Goal: Transaction & Acquisition: Book appointment/travel/reservation

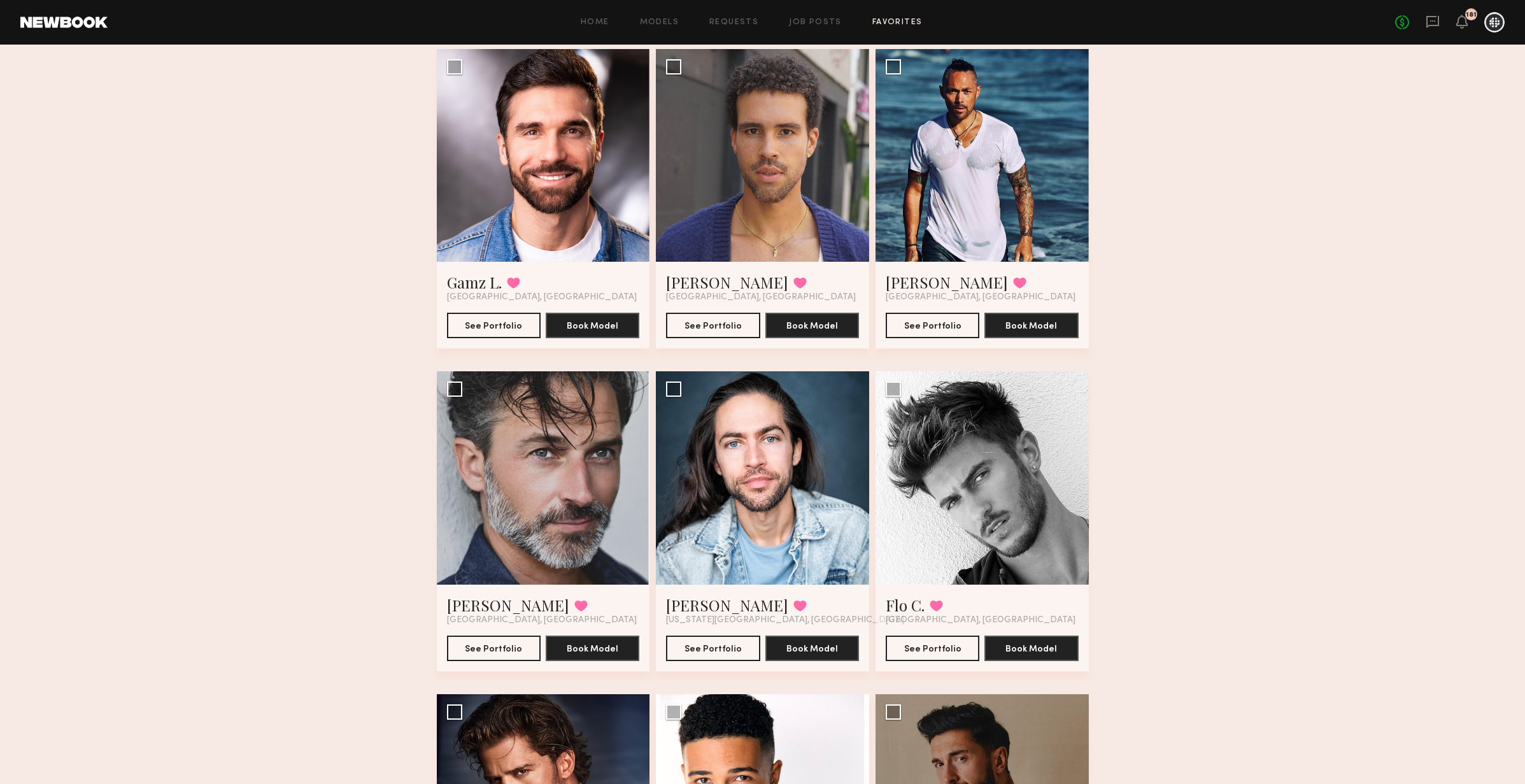
scroll to position [1429, 0]
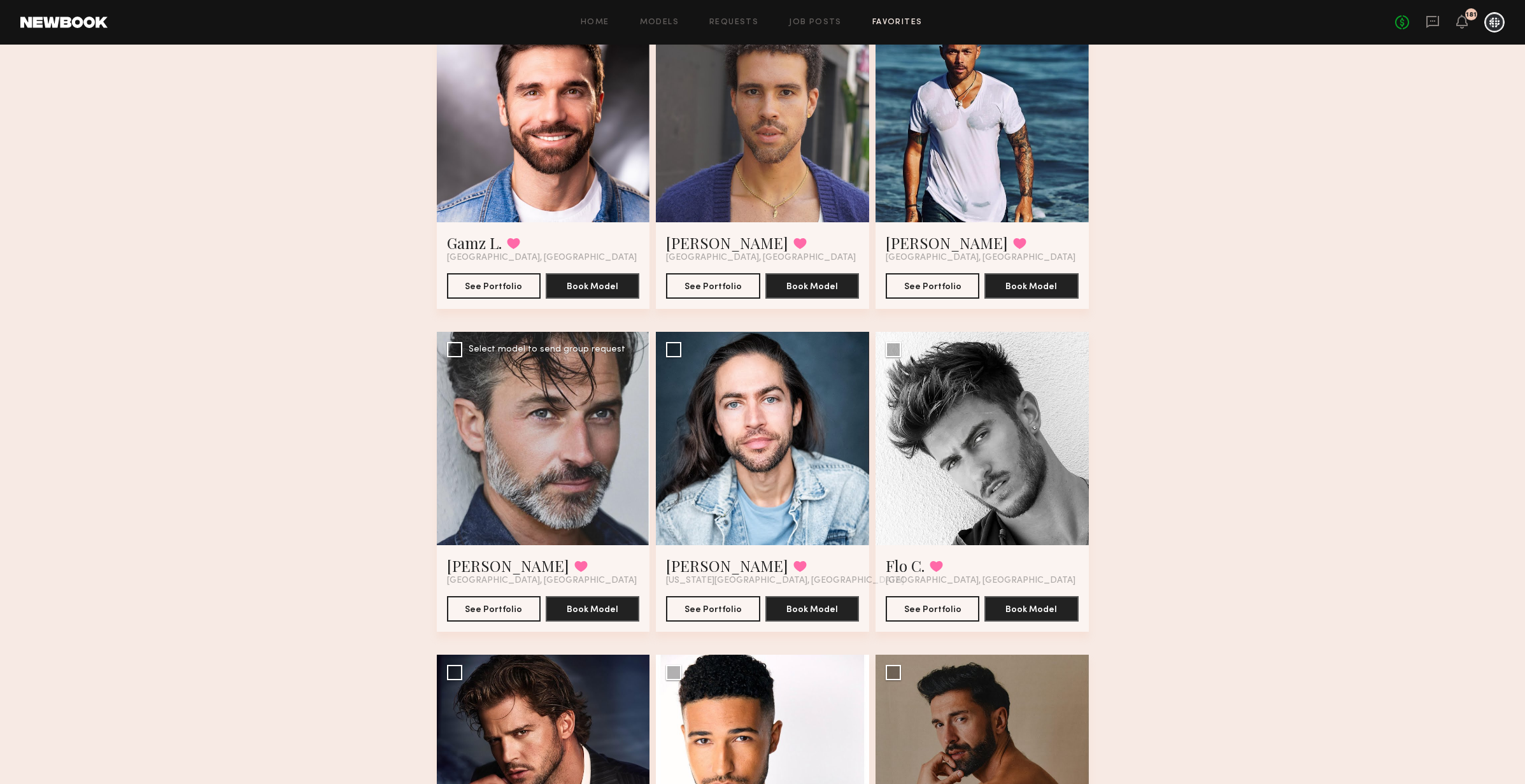
click at [558, 466] on div at bounding box center [543, 438] width 213 height 213
click at [557, 465] on div at bounding box center [543, 438] width 213 height 213
click at [515, 610] on button "See Portfolio" at bounding box center [494, 608] width 94 height 26
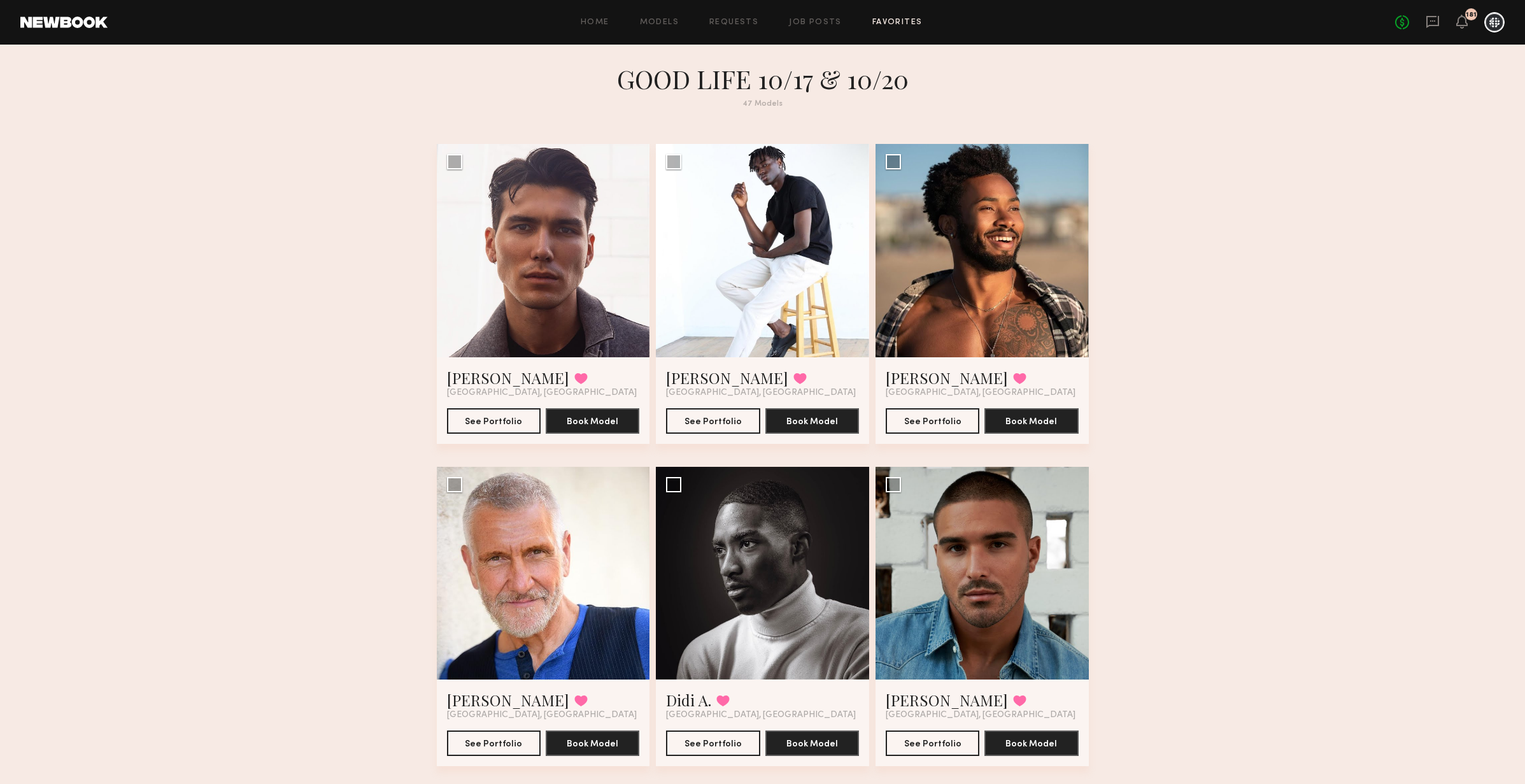
scroll to position [0, 0]
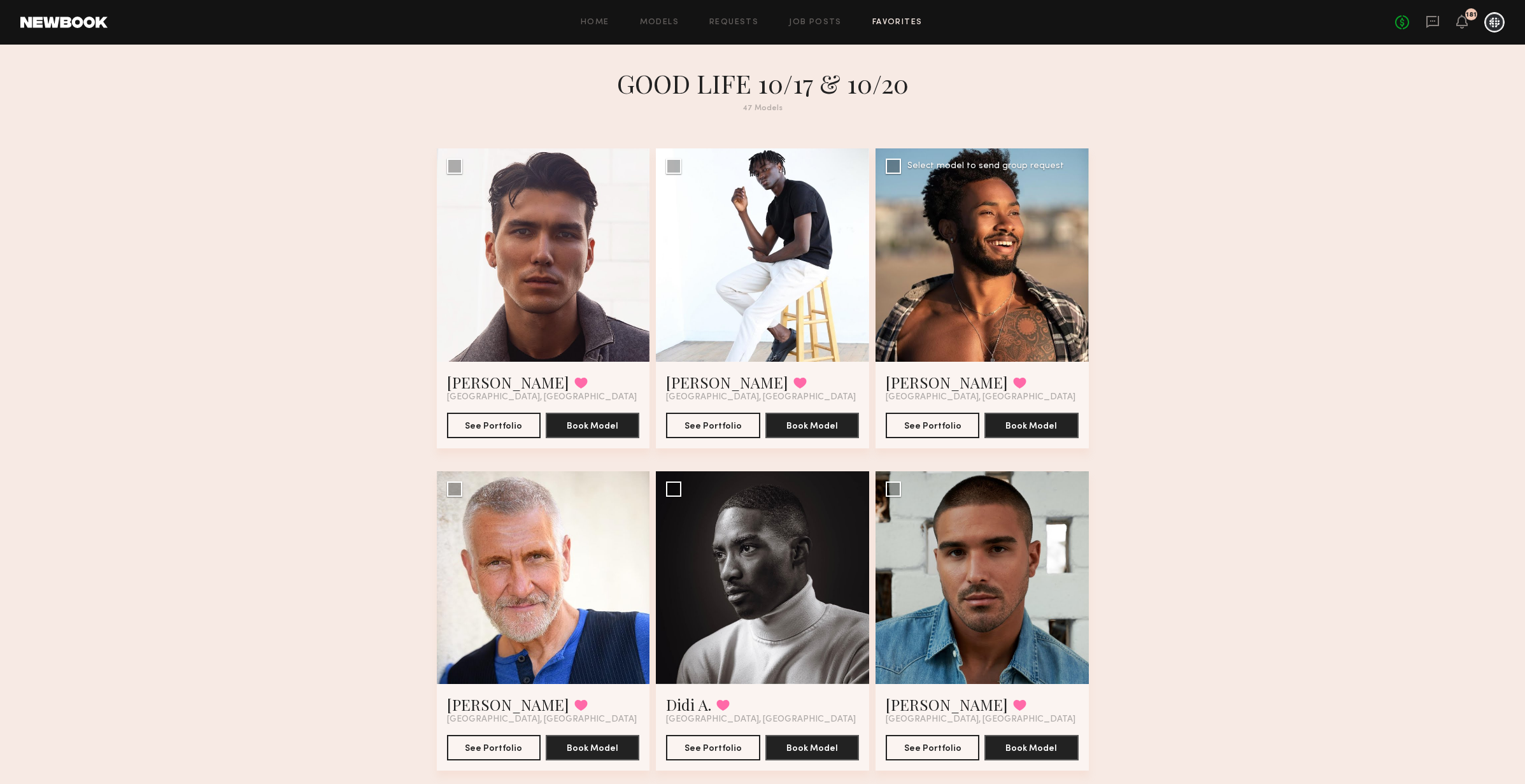
click at [938, 241] on div at bounding box center [982, 255] width 213 height 213
click at [928, 424] on button "See Portfolio" at bounding box center [932, 425] width 94 height 26
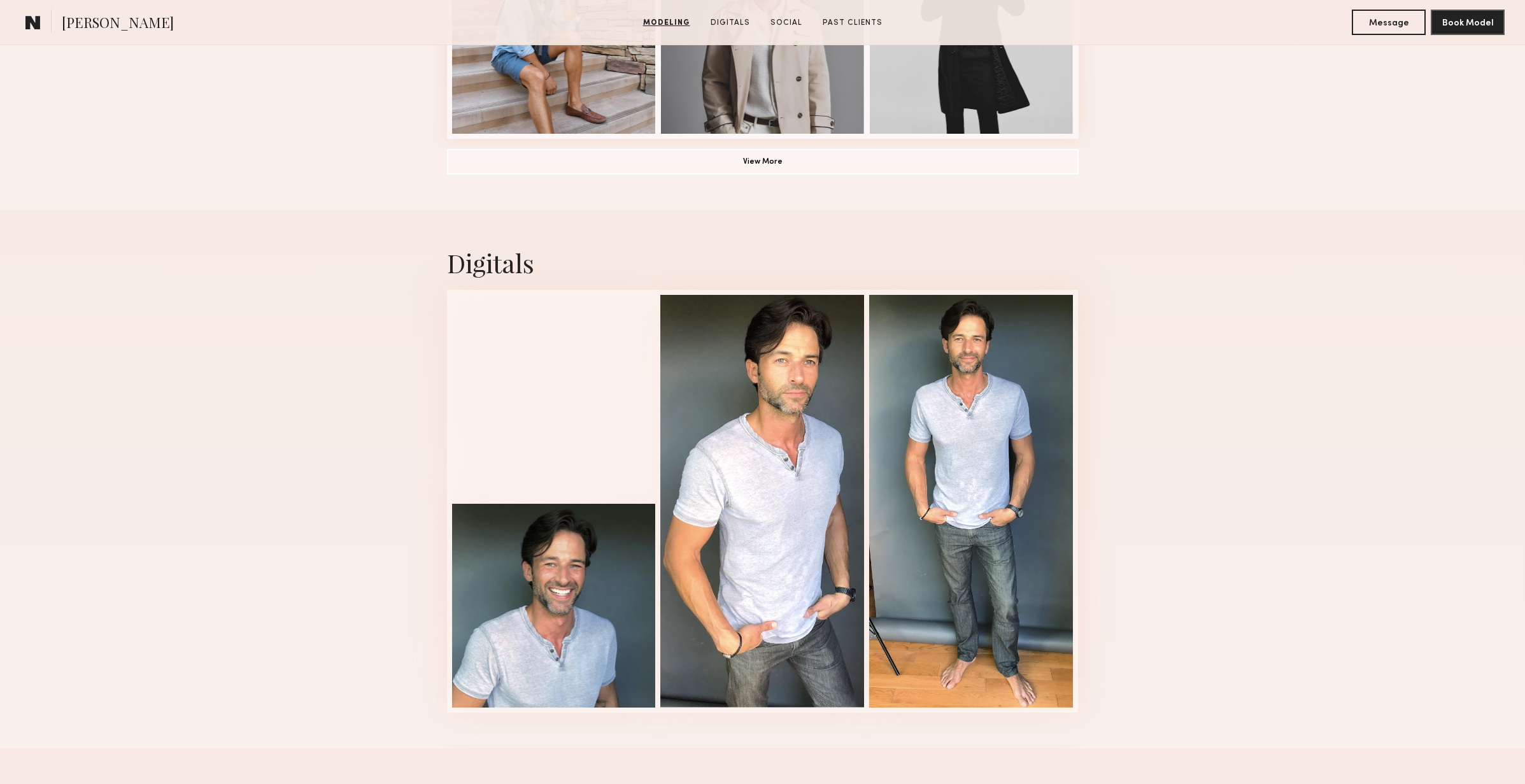
scroll to position [1076, 0]
